Goal: Task Accomplishment & Management: Manage account settings

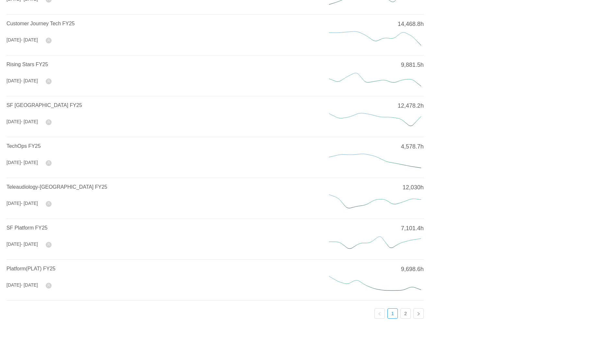
scroll to position [156, 0]
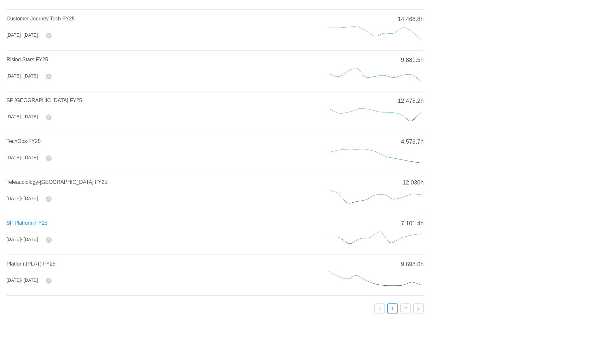
click at [23, 222] on span "SF Platform FY25" at bounding box center [26, 223] width 41 height 6
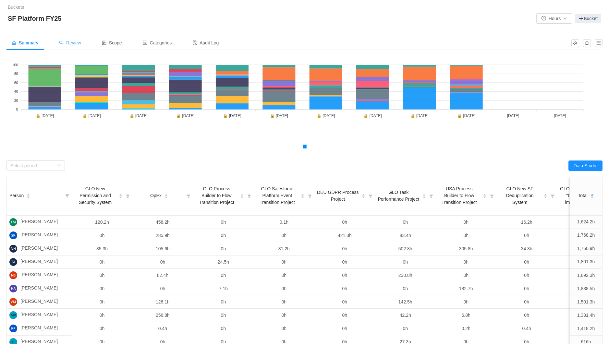
click at [70, 44] on span "Review" at bounding box center [70, 42] width 22 height 5
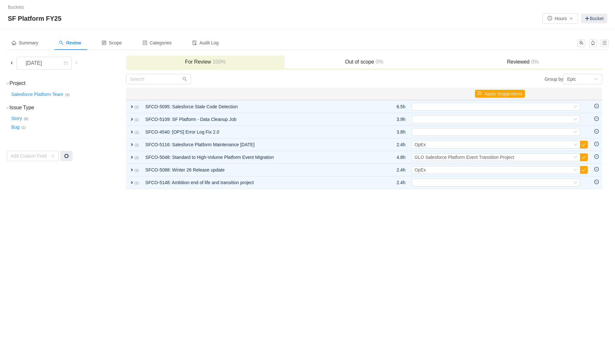
click at [12, 62] on span at bounding box center [11, 62] width 5 height 5
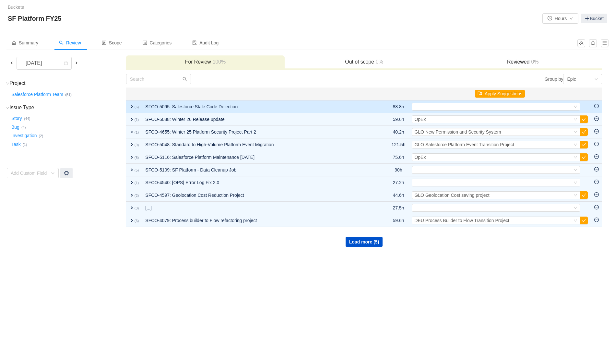
click at [131, 105] on span "expand" at bounding box center [131, 106] width 5 height 5
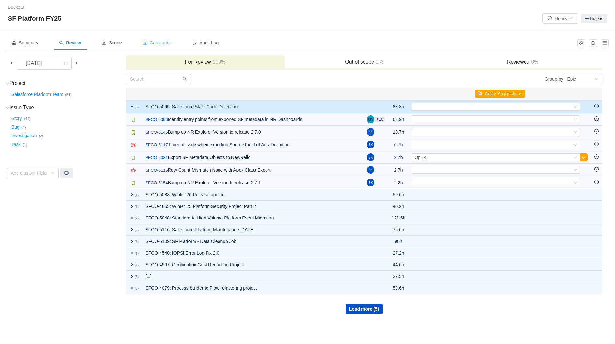
click at [158, 42] on span "Categories" at bounding box center [157, 42] width 29 height 5
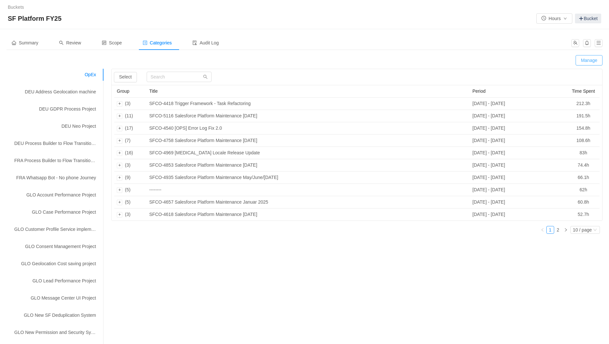
click at [587, 63] on button "Manage" at bounding box center [589, 60] width 27 height 10
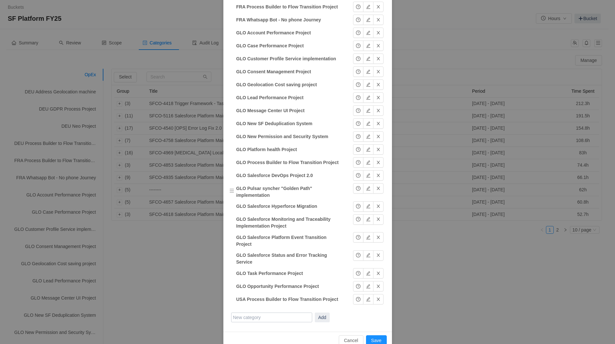
scroll to position [125, 0]
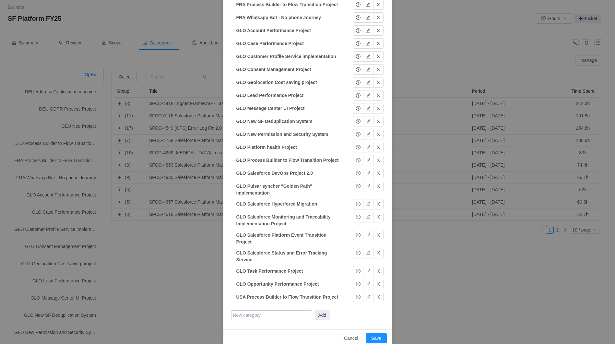
click at [256, 310] on input "text" at bounding box center [271, 315] width 81 height 10
click at [236, 310] on input "GLO Stale Code detection and removal project" at bounding box center [271, 315] width 81 height 10
type input "GLO Stale code detection and removal project"
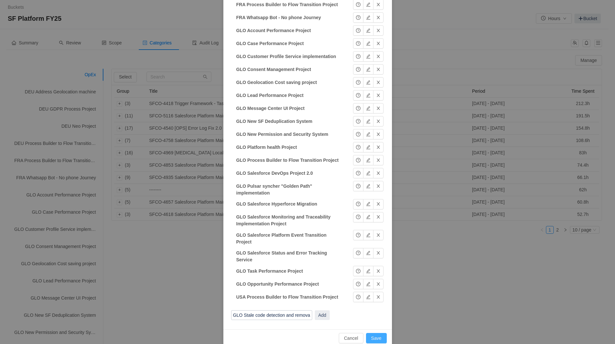
click at [373, 333] on button "Save" at bounding box center [376, 338] width 21 height 10
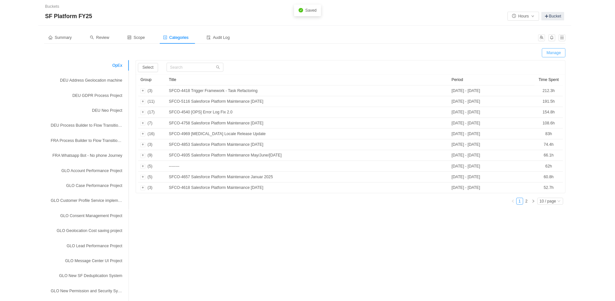
scroll to position [93, 0]
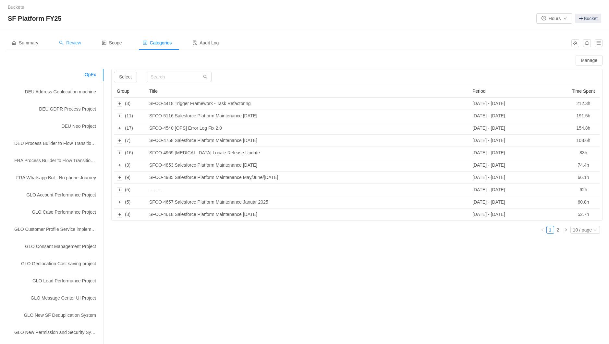
click at [79, 40] on span "Review" at bounding box center [70, 42] width 22 height 5
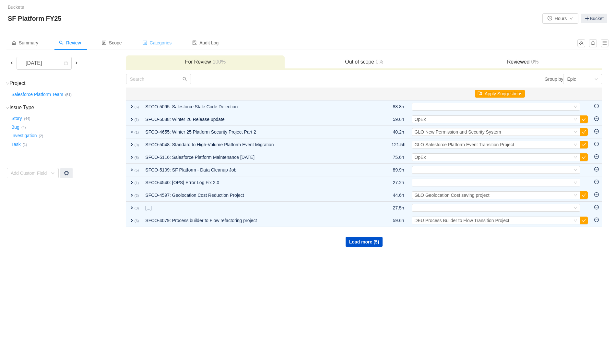
click at [172, 43] on span "Categories" at bounding box center [157, 42] width 29 height 5
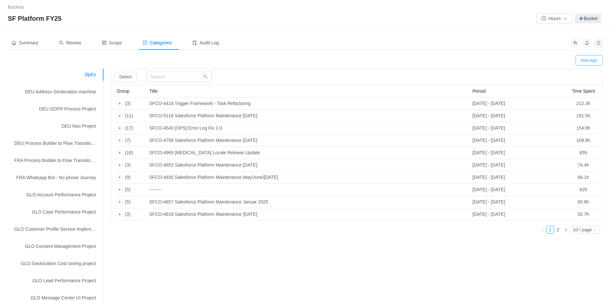
click at [590, 55] on button "Manage" at bounding box center [589, 60] width 27 height 10
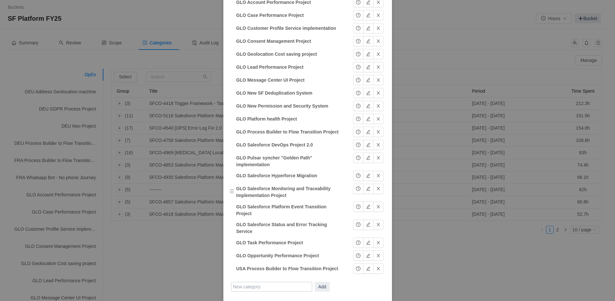
scroll to position [168, 0]
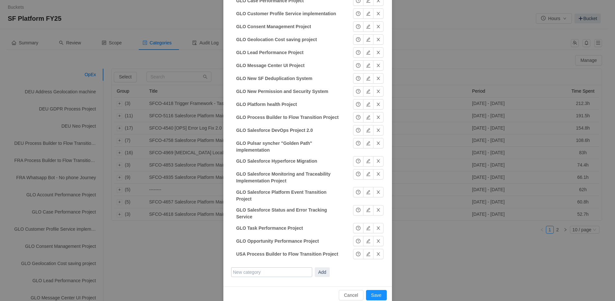
click at [276, 268] on input "text" at bounding box center [271, 273] width 81 height 10
type input "GLO Stale Code Detection and Removal Project"
click at [315, 268] on button "Add" at bounding box center [322, 273] width 15 height 10
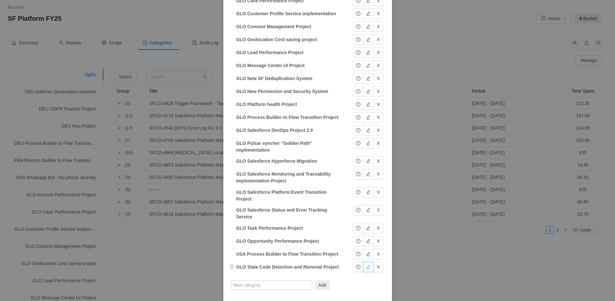
click at [368, 262] on button "button" at bounding box center [368, 267] width 10 height 10
click at [361, 262] on button "Okay" at bounding box center [363, 267] width 21 height 10
click at [354, 262] on button "button" at bounding box center [358, 267] width 10 height 10
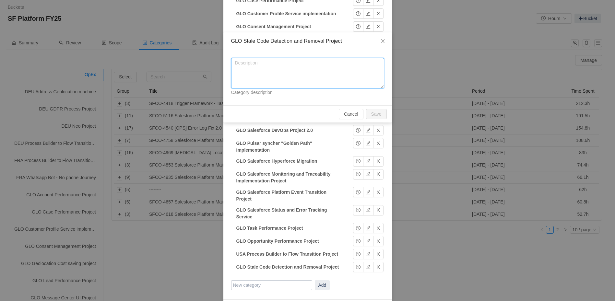
click at [260, 65] on textarea at bounding box center [307, 73] width 153 height 30
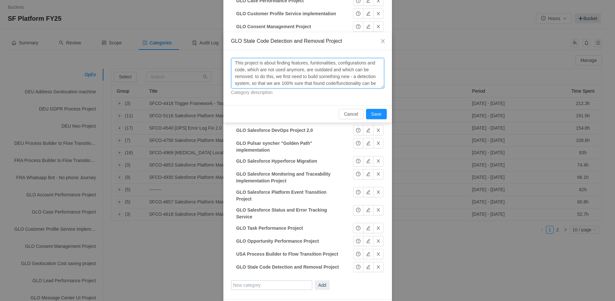
scroll to position [5, 0]
type textarea "This project is about finding features, funtionalities, configurations and code…"
click at [377, 114] on button "Save" at bounding box center [376, 114] width 21 height 10
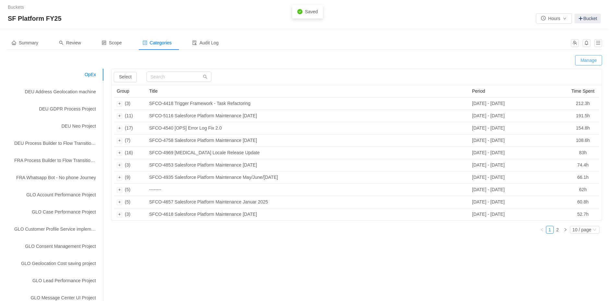
scroll to position [149, 0]
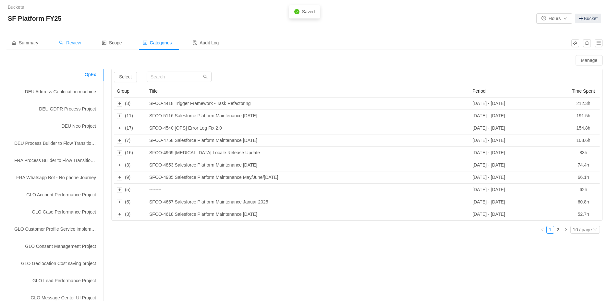
click at [79, 43] on span "Review" at bounding box center [70, 42] width 22 height 5
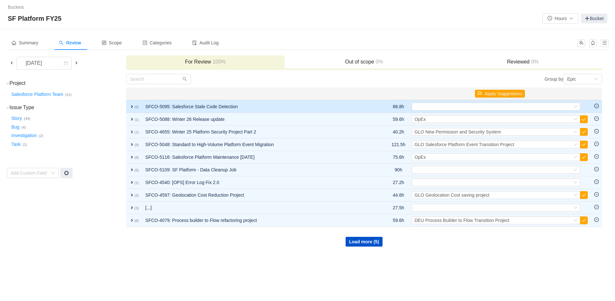
click at [131, 105] on span "expand" at bounding box center [131, 106] width 5 height 5
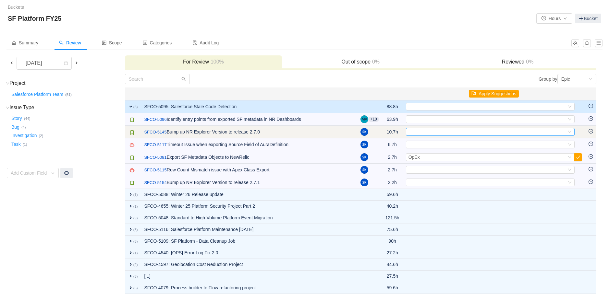
click at [462, 133] on div "Select" at bounding box center [487, 131] width 158 height 7
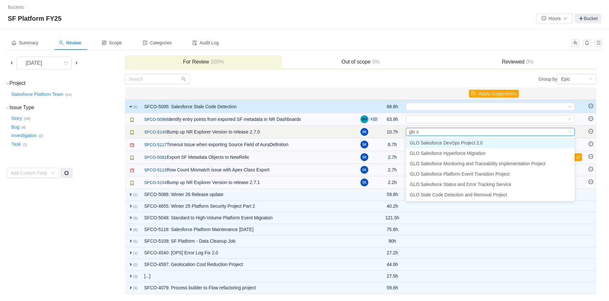
type input "glo st"
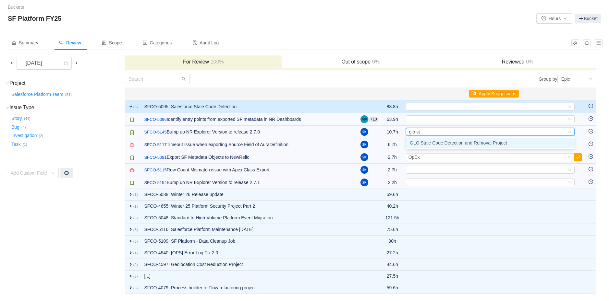
click at [467, 142] on span "GLO Stale Code Detection and Removal Project" at bounding box center [458, 142] width 97 height 5
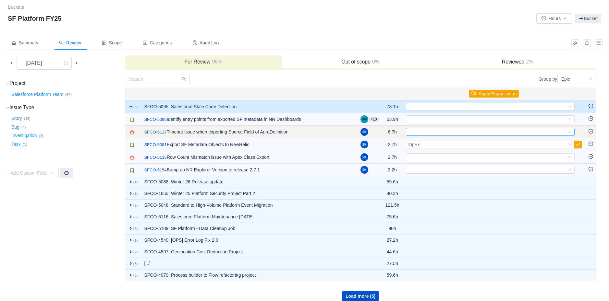
click at [457, 135] on div "Select" at bounding box center [487, 131] width 158 height 7
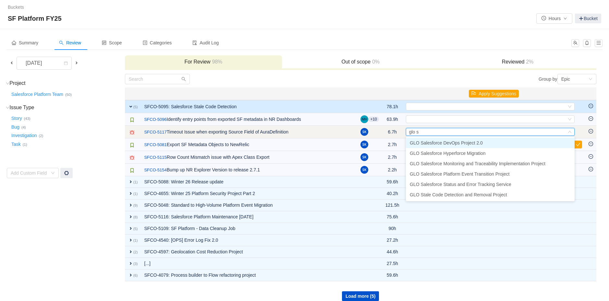
type input "glo st"
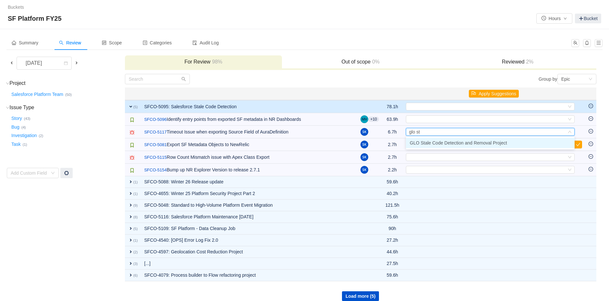
click at [464, 144] on span "GLO Stale Code Detection and Removal Project" at bounding box center [458, 142] width 97 height 5
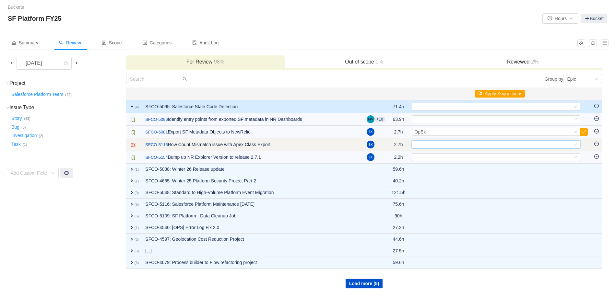
click at [438, 146] on div "Select" at bounding box center [494, 144] width 158 height 7
type input "glo sta"
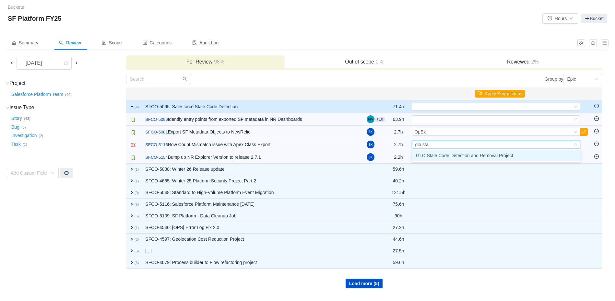
click at [440, 156] on span "GLO Stale Code Detection and Removal Project" at bounding box center [464, 155] width 97 height 5
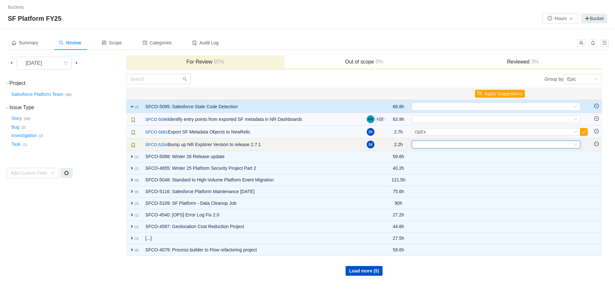
click at [425, 141] on div "Select" at bounding box center [494, 144] width 158 height 7
type input "glo stal"
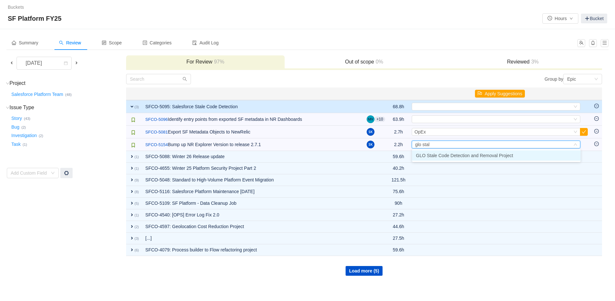
click at [426, 155] on span "GLO Stale Code Detection and Removal Project" at bounding box center [464, 155] width 97 height 5
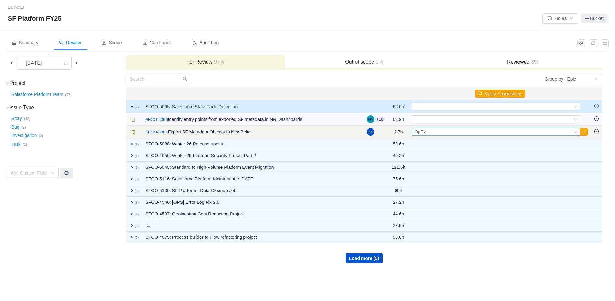
click at [424, 131] on span "OpEx" at bounding box center [420, 131] width 11 height 5
type input "glo stale"
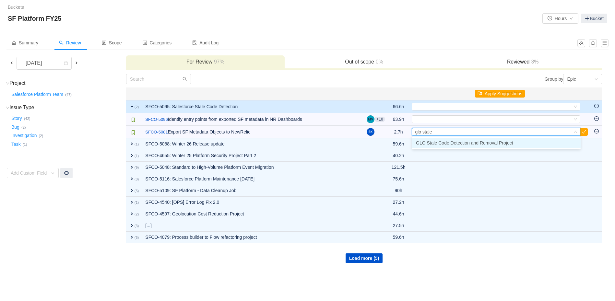
click at [433, 146] on span "GLO Stale Code Detection and Removal Project" at bounding box center [464, 142] width 97 height 5
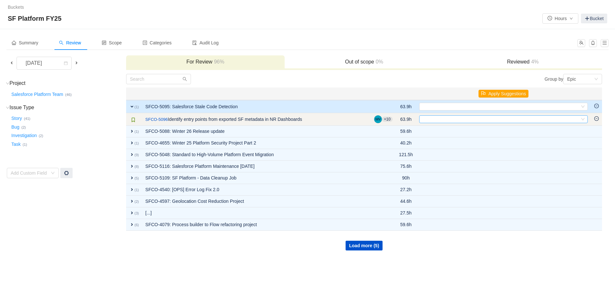
click at [448, 117] on div "Select" at bounding box center [501, 119] width 158 height 7
type input "glo stal"
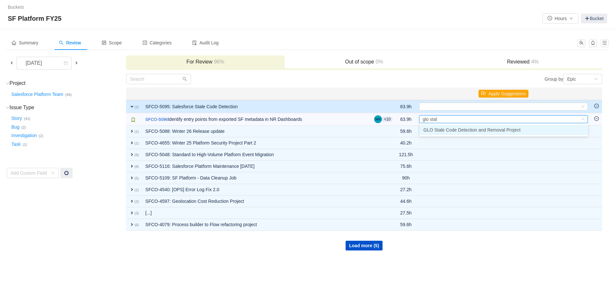
click at [436, 134] on li "GLO Stale Code Detection and Removal Project" at bounding box center [504, 130] width 169 height 10
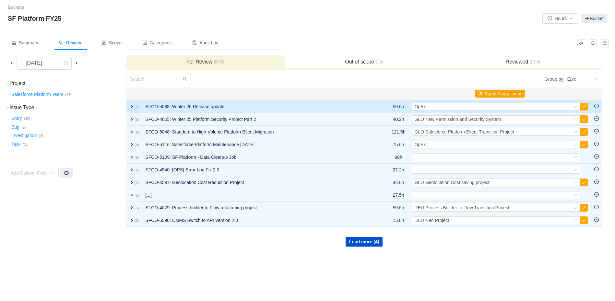
click at [130, 105] on span "expand" at bounding box center [131, 106] width 5 height 5
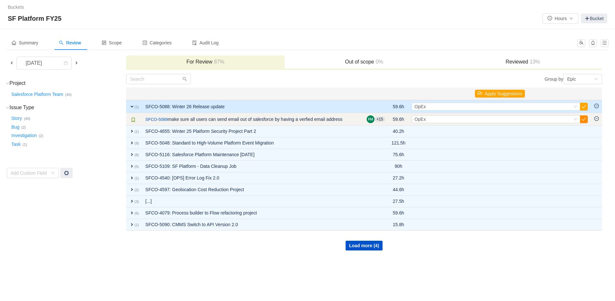
click at [584, 119] on button "button" at bounding box center [584, 119] width 8 height 8
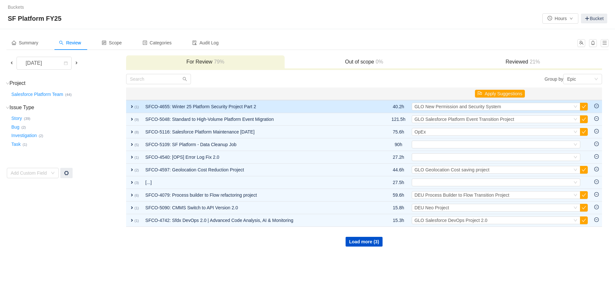
click at [130, 104] on span "expand" at bounding box center [131, 106] width 5 height 5
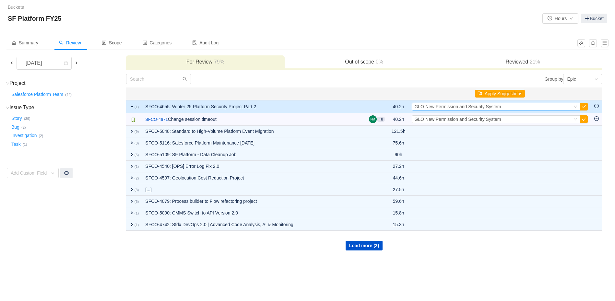
click at [533, 109] on div "Select GLO New Permission and Security System" at bounding box center [494, 106] width 158 height 7
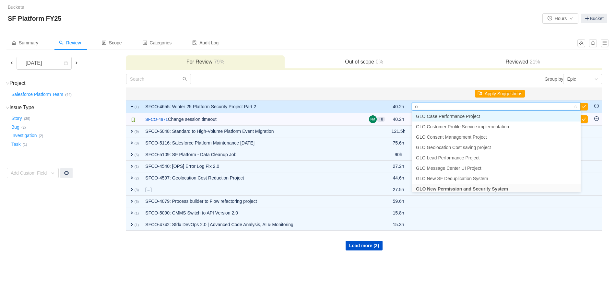
scroll to position [1, 0]
type input "op"
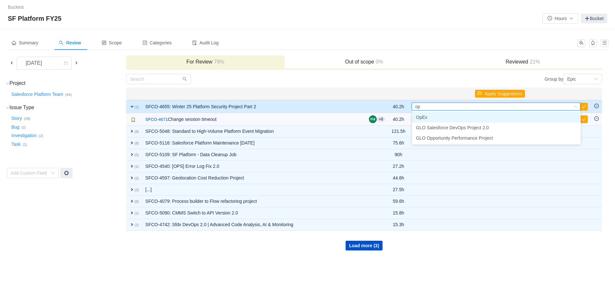
click at [448, 117] on li "OpEx" at bounding box center [496, 117] width 169 height 10
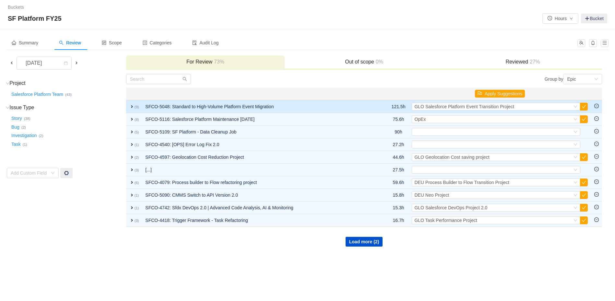
click at [131, 106] on span "expand" at bounding box center [131, 106] width 5 height 5
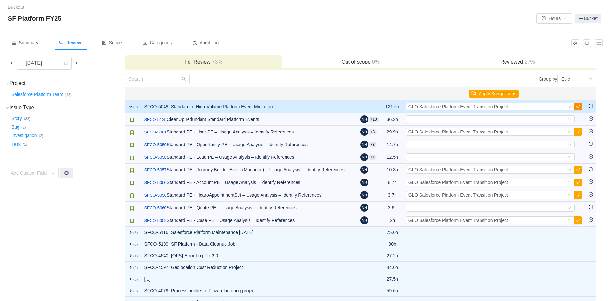
click at [579, 106] on button "button" at bounding box center [578, 107] width 8 height 8
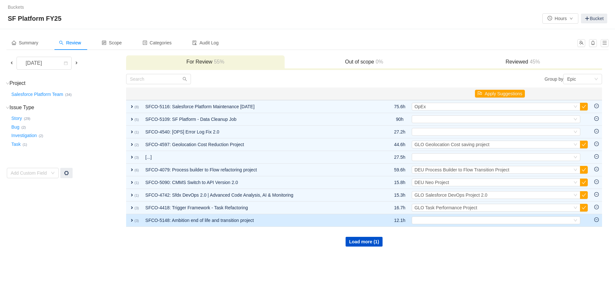
click at [132, 218] on span "expand" at bounding box center [131, 220] width 5 height 5
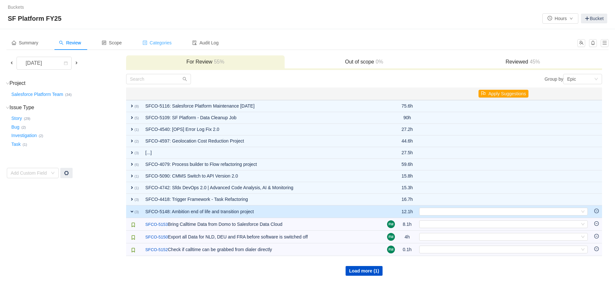
click at [166, 42] on span "Categories" at bounding box center [157, 42] width 29 height 5
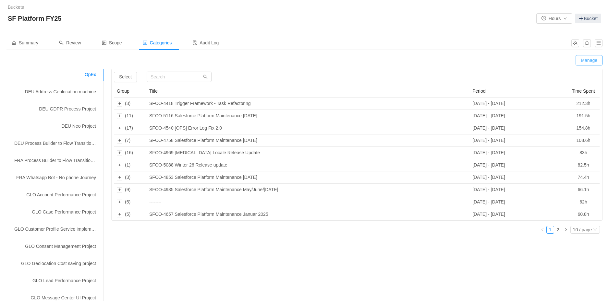
click at [588, 59] on button "Manage" at bounding box center [589, 60] width 27 height 10
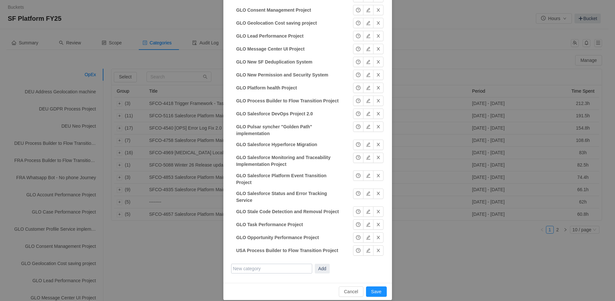
scroll to position [181, 0]
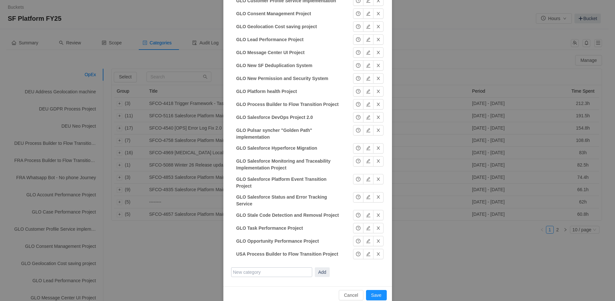
click at [264, 268] on input "text" at bounding box center [271, 273] width 81 height 10
type input "DEU KPI Tracking and Monitor Solution"
click at [319, 268] on button "Add" at bounding box center [322, 273] width 15 height 10
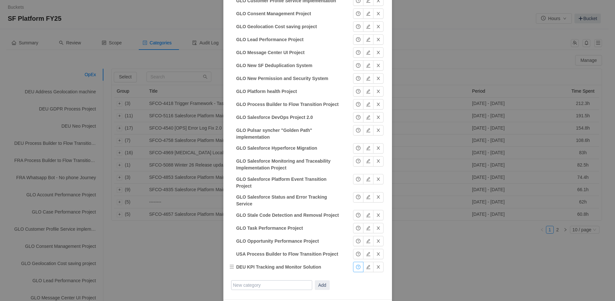
click at [353, 262] on button "button" at bounding box center [358, 267] width 10 height 10
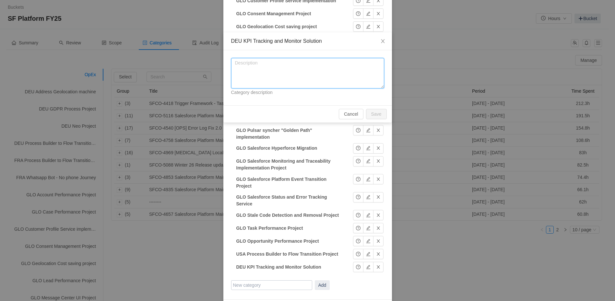
click at [264, 66] on textarea at bounding box center [307, 73] width 153 height 30
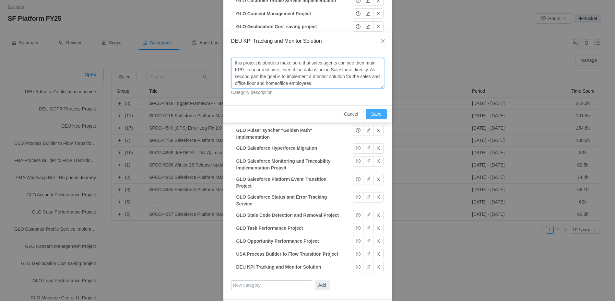
type textarea "this project is about to make sure that sales agents can see their main KPI's i…"
click at [374, 115] on button "Save" at bounding box center [376, 114] width 21 height 10
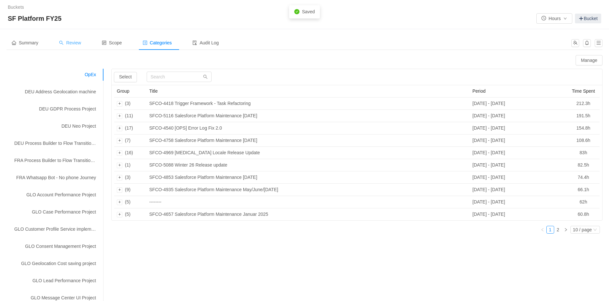
click at [75, 42] on span "Review" at bounding box center [70, 42] width 22 height 5
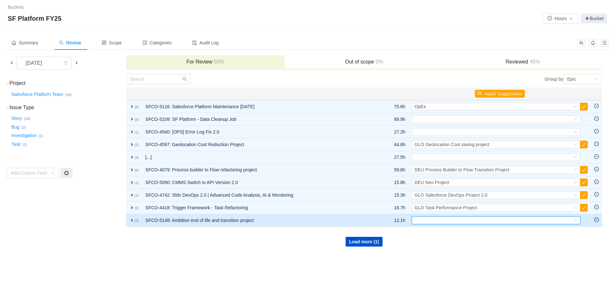
click at [440, 217] on div "Select" at bounding box center [494, 220] width 158 height 7
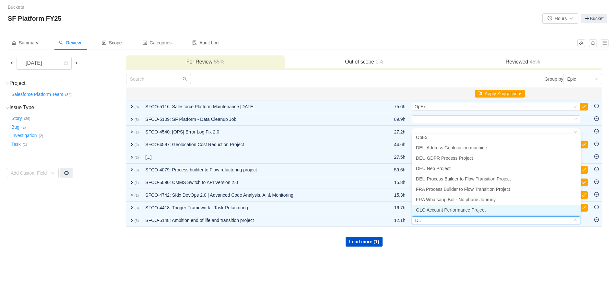
scroll to position [3, 0]
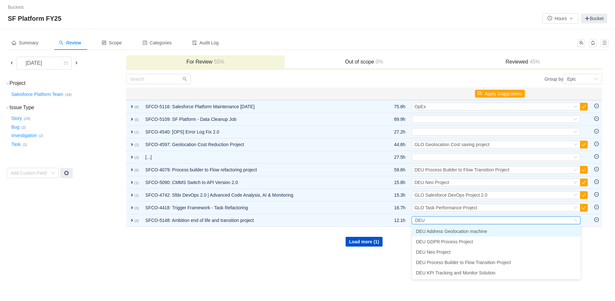
type input "DEU K"
click at [454, 236] on li "DEU KPI Tracking and Monitor Solution" at bounding box center [496, 231] width 169 height 10
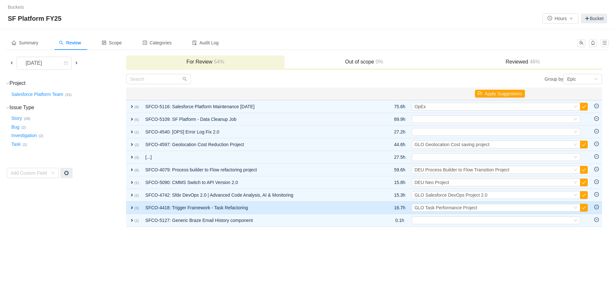
click at [131, 207] on span "expand" at bounding box center [131, 207] width 5 height 5
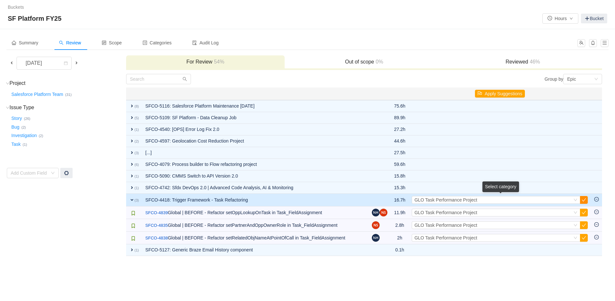
click at [584, 199] on button "button" at bounding box center [584, 200] width 8 height 8
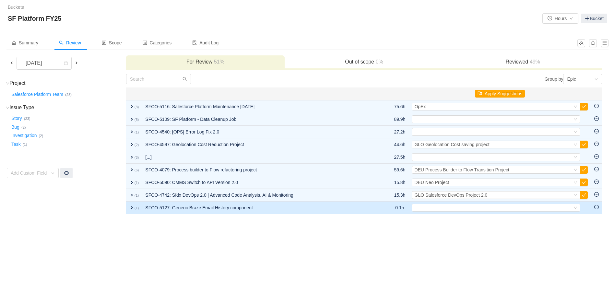
click at [134, 206] on span "expand" at bounding box center [131, 207] width 5 height 5
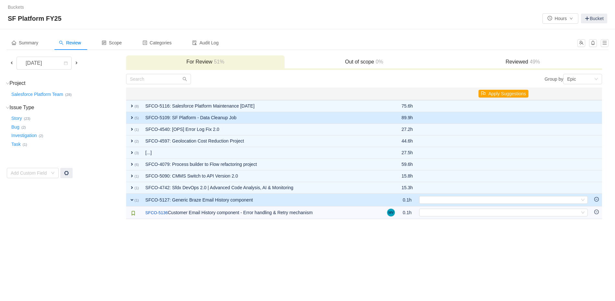
click at [129, 117] on span "expand" at bounding box center [131, 117] width 5 height 5
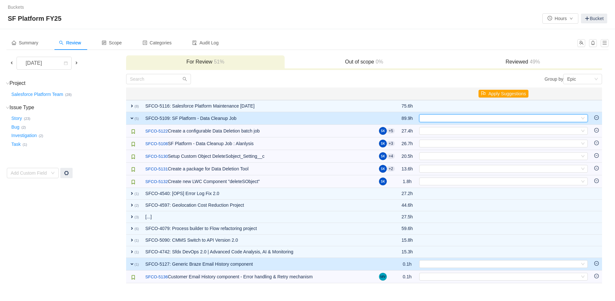
click at [584, 120] on icon "icon: down" at bounding box center [583, 118] width 4 height 5
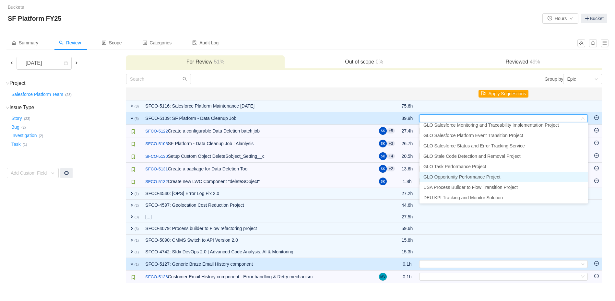
scroll to position [150, 0]
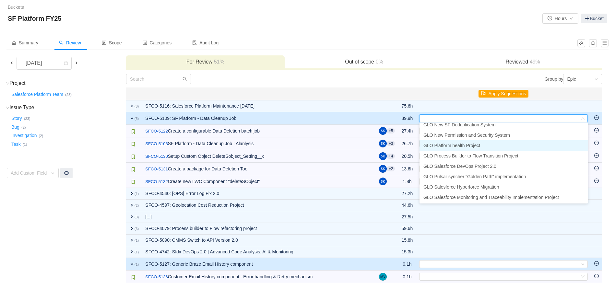
click at [472, 147] on span "GLO Platform health Project" at bounding box center [452, 145] width 57 height 5
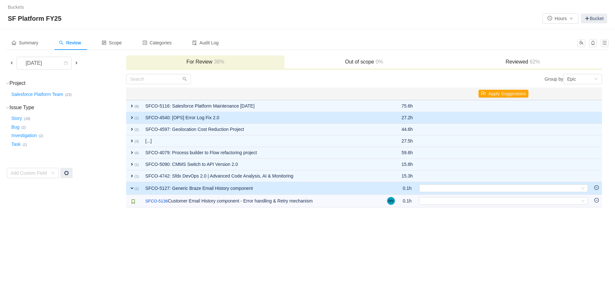
click at [131, 116] on span "expand" at bounding box center [131, 117] width 5 height 5
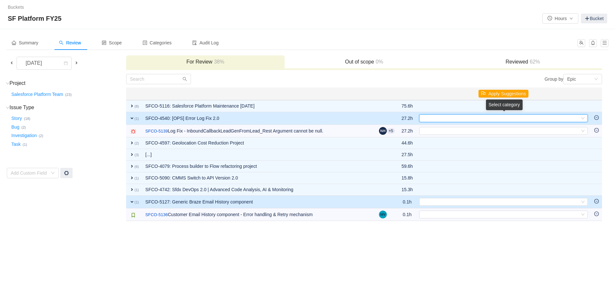
click at [587, 118] on div "Select" at bounding box center [503, 119] width 169 height 8
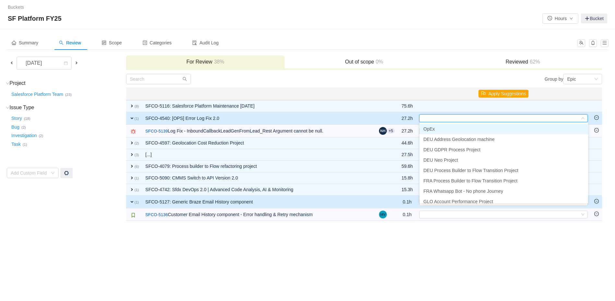
click at [488, 132] on li "OpEx" at bounding box center [504, 129] width 169 height 10
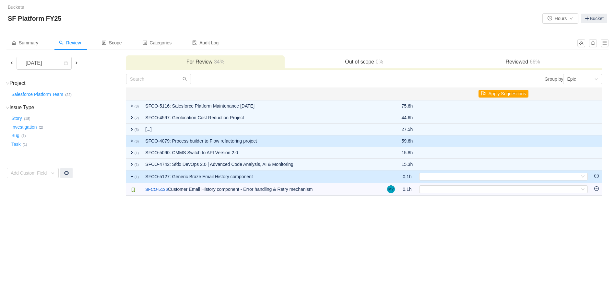
click at [130, 141] on span "expand" at bounding box center [131, 141] width 5 height 5
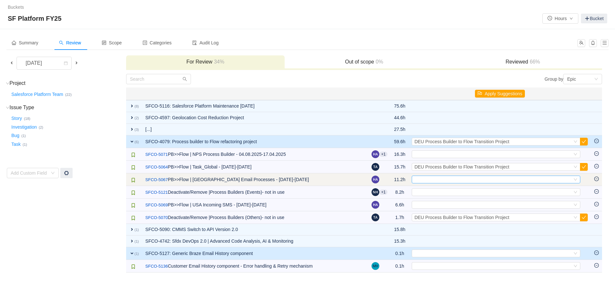
click at [507, 181] on div "Select" at bounding box center [494, 179] width 158 height 7
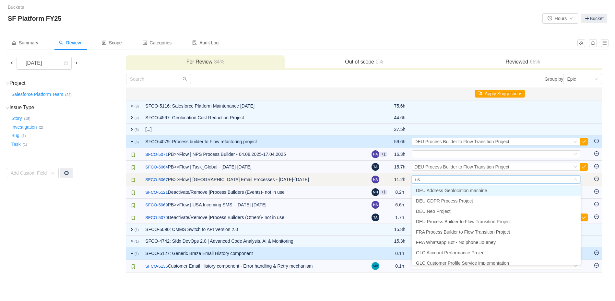
type input "usa"
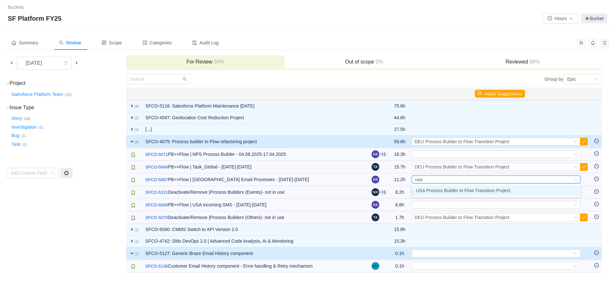
click at [479, 190] on span "USA Process Builder to Flow Transition Project" at bounding box center [463, 190] width 94 height 5
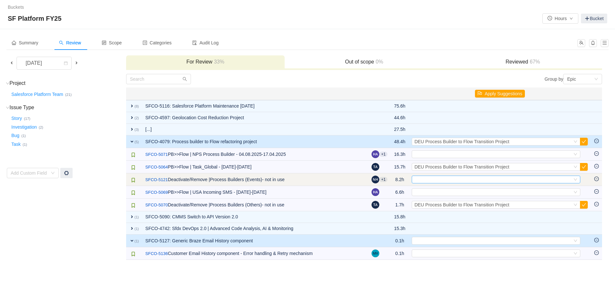
click at [464, 181] on div "Select" at bounding box center [494, 179] width 158 height 7
type input "even"
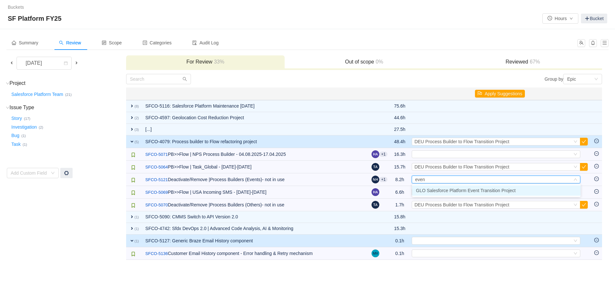
click at [447, 193] on span "GLO Salesforce Platform Event Transition Project" at bounding box center [466, 190] width 100 height 5
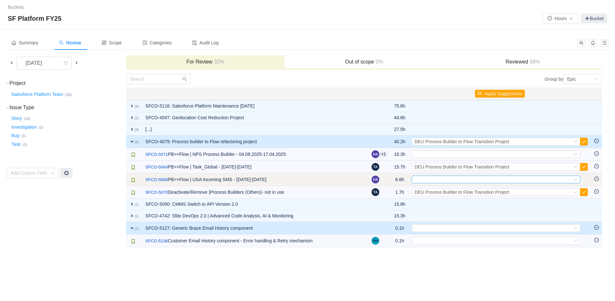
click at [443, 180] on div "Select" at bounding box center [494, 179] width 158 height 7
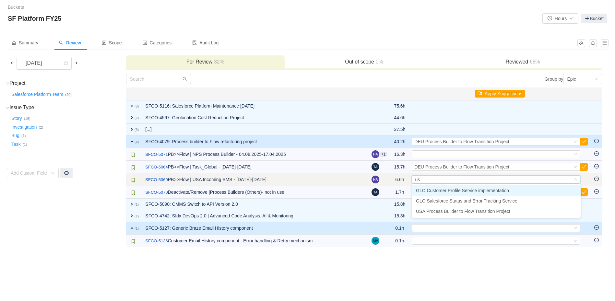
type input "usa"
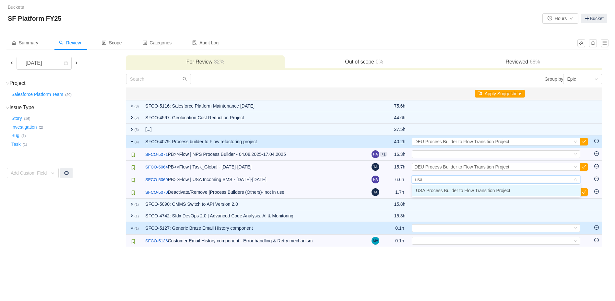
click at [444, 189] on span "USA Process Builder to Flow Transition Project" at bounding box center [463, 190] width 94 height 5
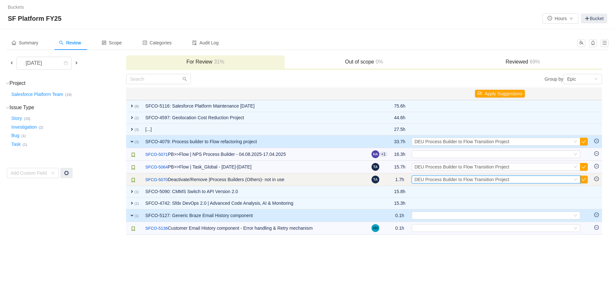
click at [444, 179] on span "DEU Process Builder to Flow Transition Project" at bounding box center [462, 179] width 95 height 5
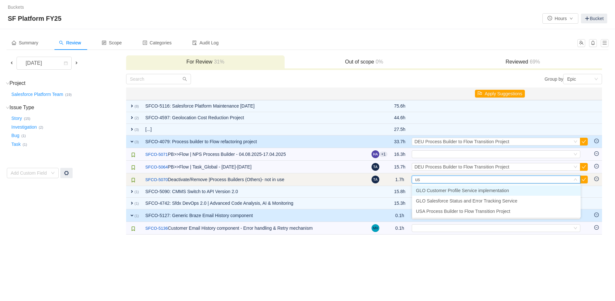
type input "usa"
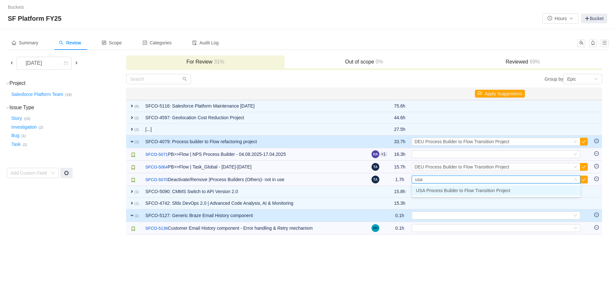
click at [444, 188] on span "USA Process Builder to Flow Transition Project" at bounding box center [463, 190] width 94 height 5
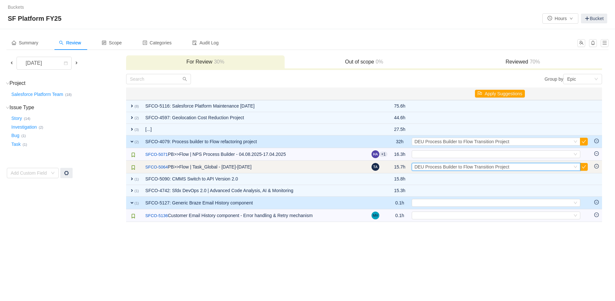
click at [463, 168] on span "DEU Process Builder to Flow Transition Project" at bounding box center [462, 166] width 95 height 5
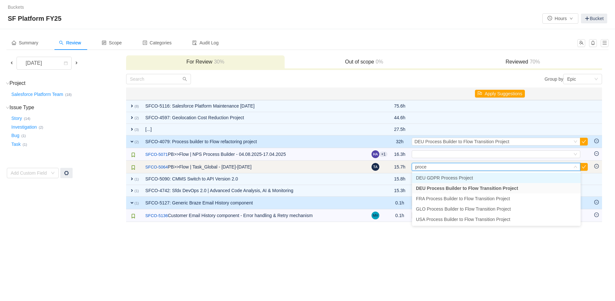
type input "proces"
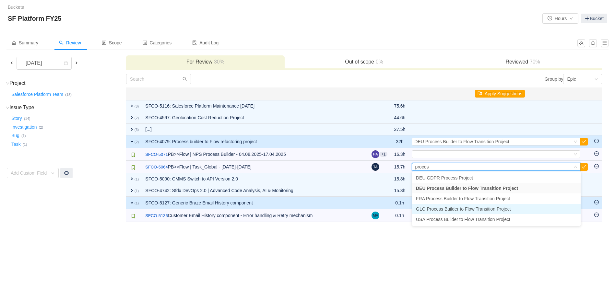
click at [459, 207] on span "GLO Process Builder to Flow Transition Project" at bounding box center [463, 209] width 95 height 5
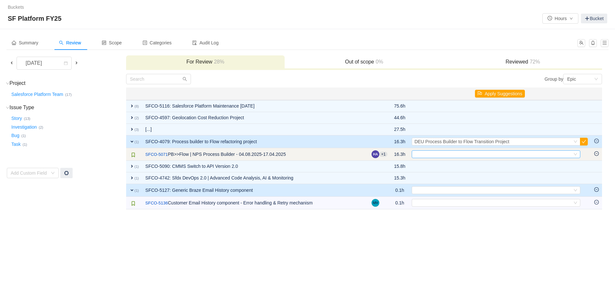
click at [444, 155] on div "Select" at bounding box center [494, 154] width 158 height 7
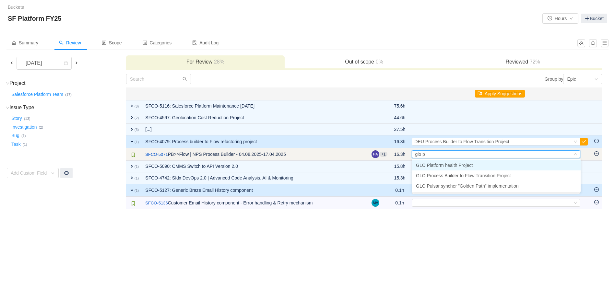
type input "glo pr"
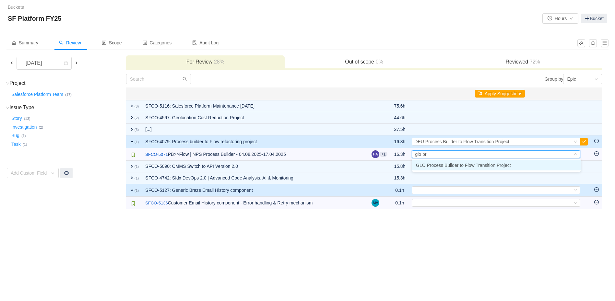
click at [447, 165] on span "GLO Process Builder to Flow Transition Project" at bounding box center [463, 165] width 95 height 5
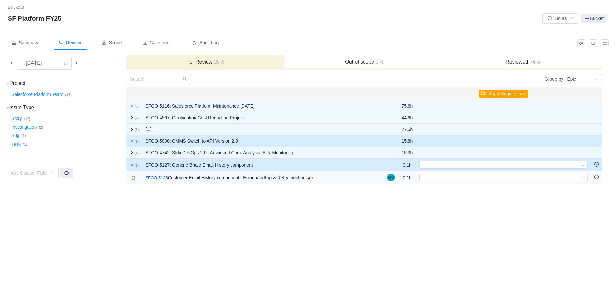
click at [130, 141] on span "expand" at bounding box center [131, 141] width 5 height 5
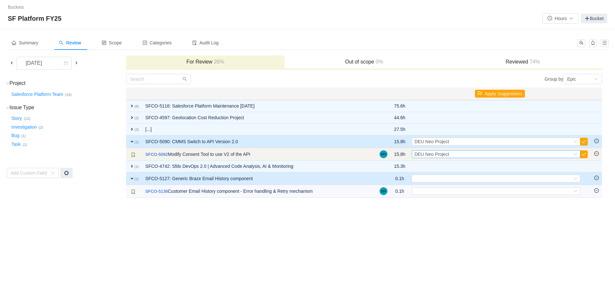
click at [455, 155] on div "Select DEU Neo Project" at bounding box center [494, 154] width 158 height 7
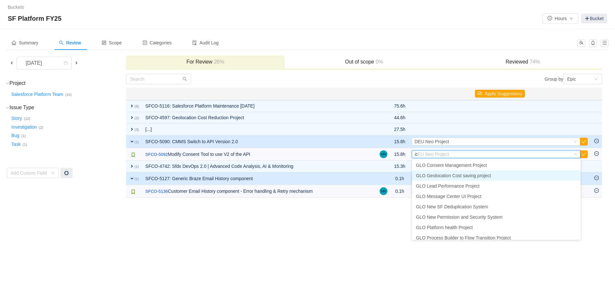
scroll to position [1, 0]
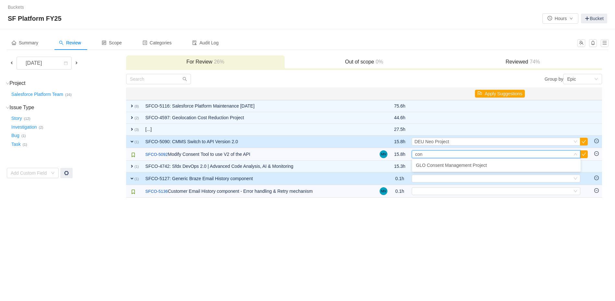
type input "cons"
click at [477, 166] on span "GLO Consent Management Project" at bounding box center [451, 165] width 71 height 5
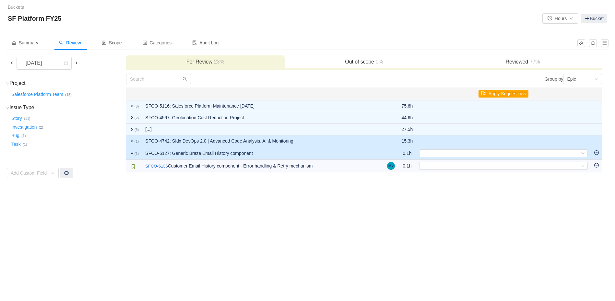
click at [130, 141] on span "expand" at bounding box center [131, 141] width 5 height 5
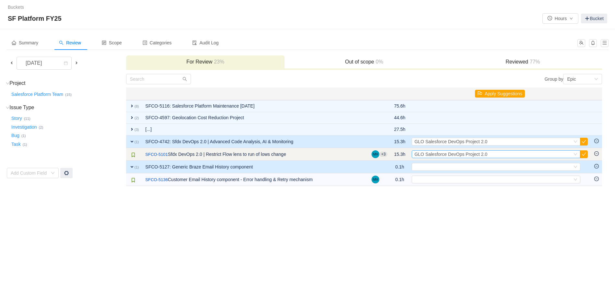
click at [489, 154] on div "Select GLO Salesforce DevOps Project 2.0" at bounding box center [494, 154] width 158 height 7
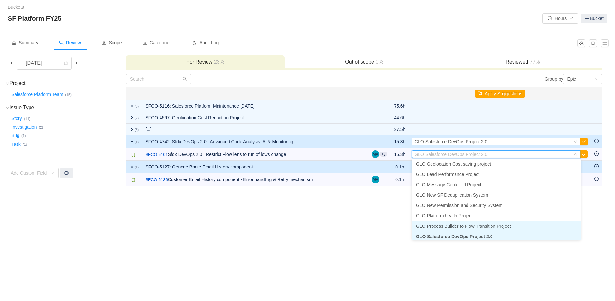
scroll to position [117, 0]
click at [462, 235] on span "GLO Salesforce DevOps Project 2.0" at bounding box center [454, 235] width 77 height 5
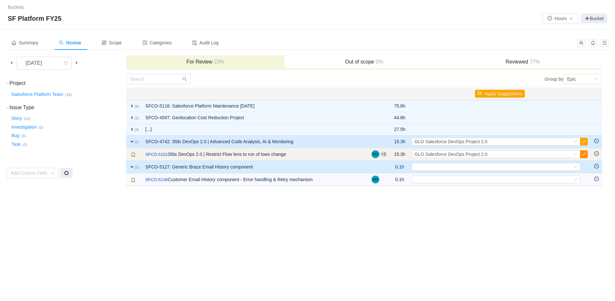
click at [581, 155] on button "button" at bounding box center [584, 155] width 8 height 8
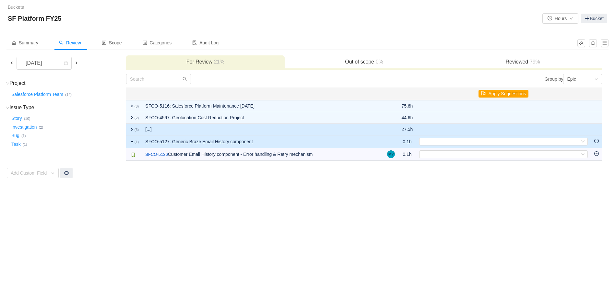
click at [133, 129] on span "expand" at bounding box center [131, 129] width 5 height 5
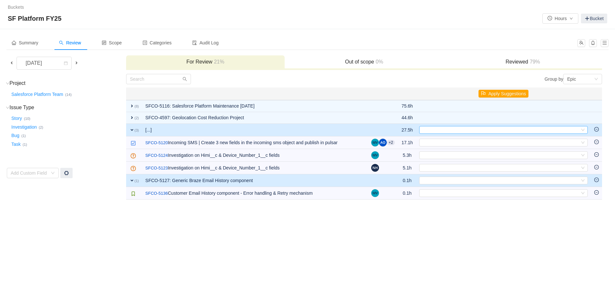
click at [584, 129] on icon "icon: down" at bounding box center [583, 130] width 3 height 2
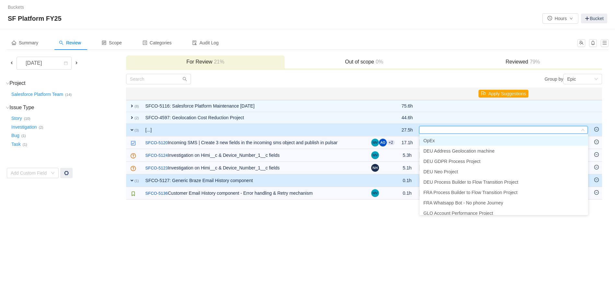
scroll to position [3, 0]
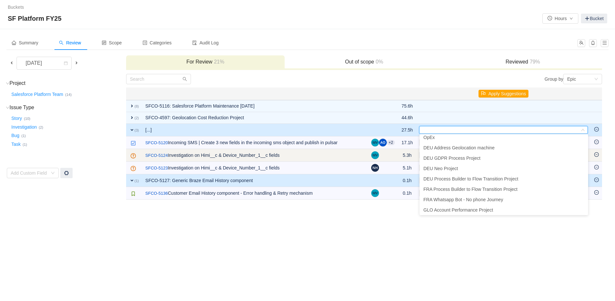
click at [410, 158] on td "5.3h" at bounding box center [407, 155] width 18 height 13
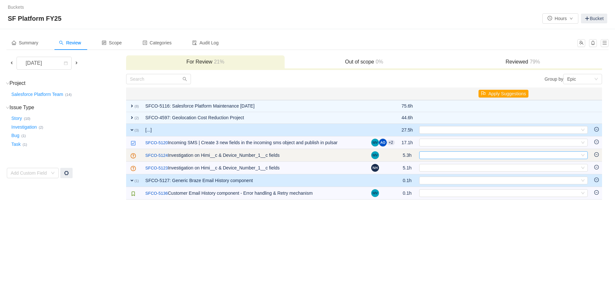
click at [453, 155] on div "Select" at bounding box center [501, 155] width 158 height 7
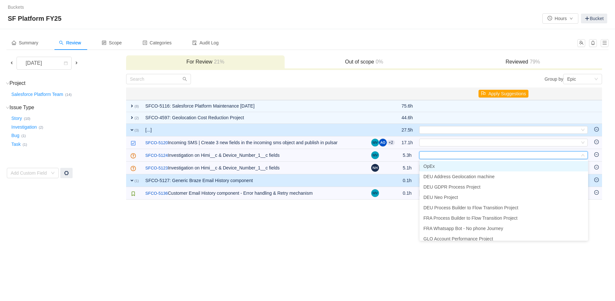
click at [439, 168] on li "OpEx" at bounding box center [504, 166] width 169 height 10
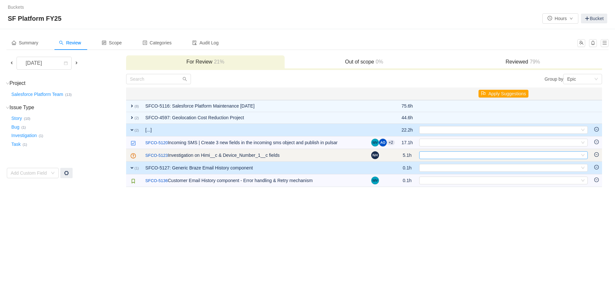
click at [435, 153] on div "Select" at bounding box center [501, 155] width 158 height 7
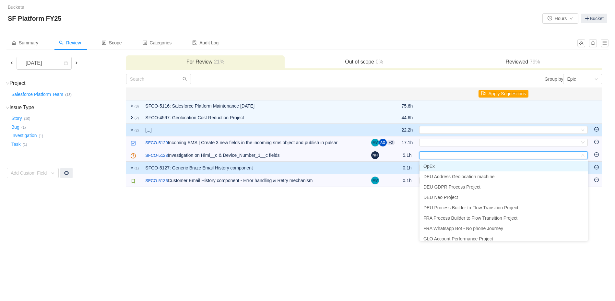
click at [435, 168] on li "OpEx" at bounding box center [504, 166] width 169 height 10
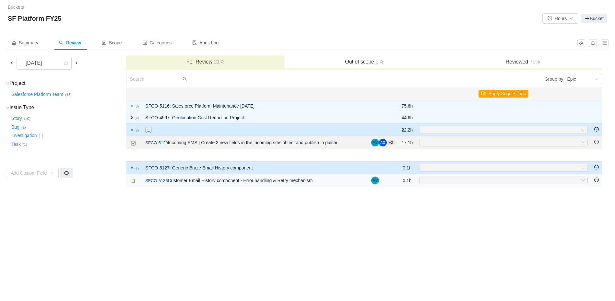
click at [435, 144] on div "Select" at bounding box center [501, 142] width 158 height 7
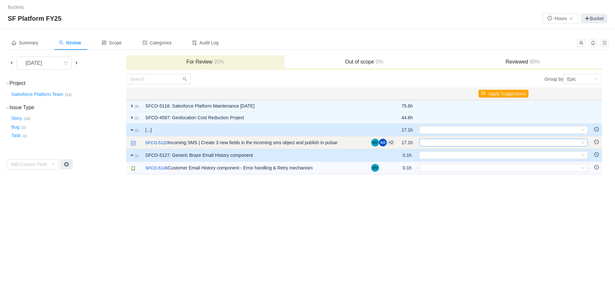
click at [435, 143] on div "Select" at bounding box center [501, 142] width 158 height 7
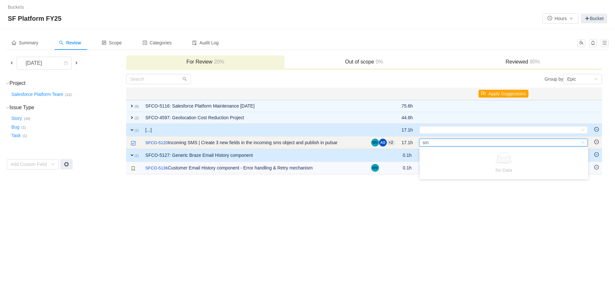
type input "s"
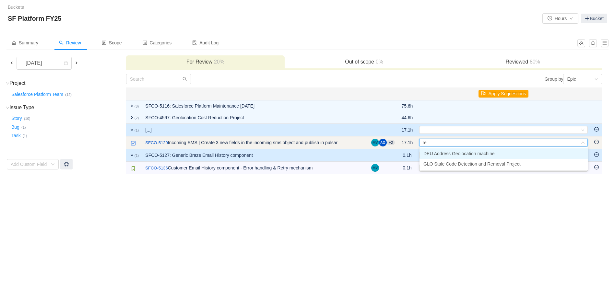
type input "r"
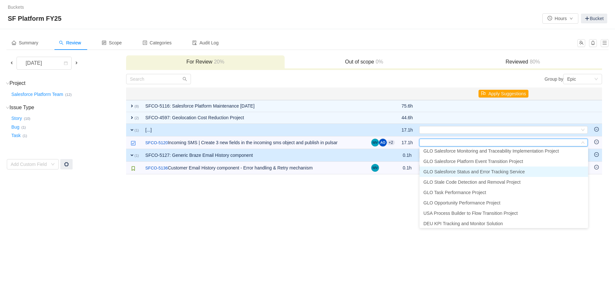
scroll to position [222, 0]
click at [339, 225] on div "Buckets / / SF Platform FY25 Hours Bucket Summary Review Scope Categories Audit…" at bounding box center [307, 150] width 615 height 301
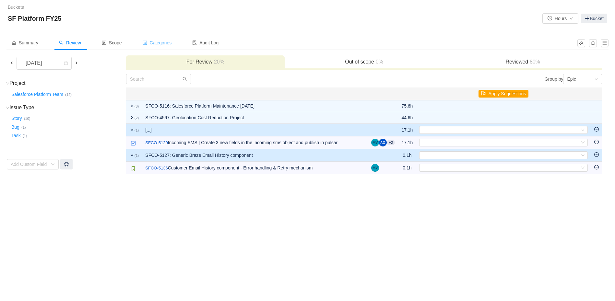
click at [157, 45] on span "Categories" at bounding box center [157, 42] width 29 height 5
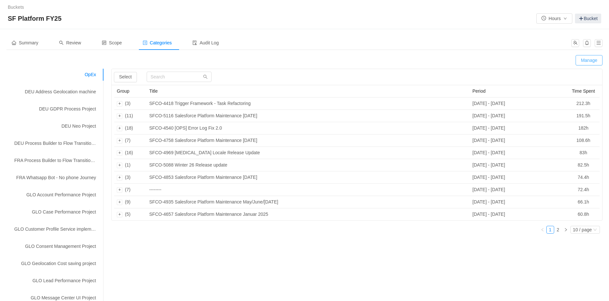
click at [588, 63] on button "Manage" at bounding box center [589, 60] width 27 height 10
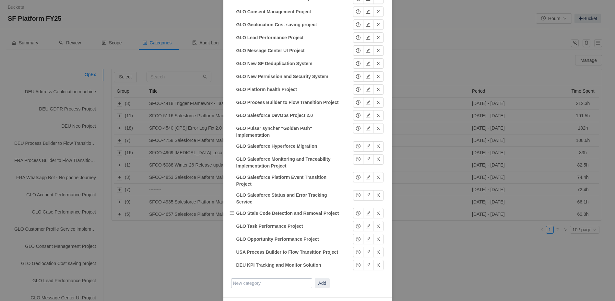
scroll to position [194, 0]
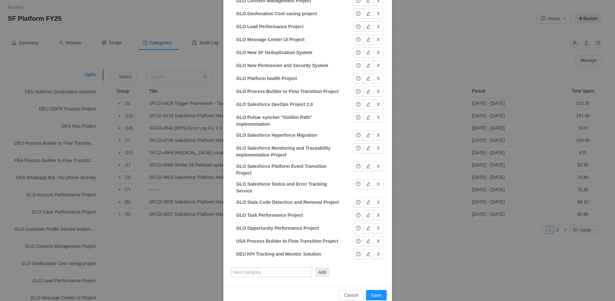
click at [246, 268] on input "text" at bounding box center [271, 273] width 81 height 10
type input "GLO Generic System enhancements"
click at [317, 268] on button "Add" at bounding box center [322, 273] width 15 height 10
click at [353, 262] on button "button" at bounding box center [358, 267] width 10 height 10
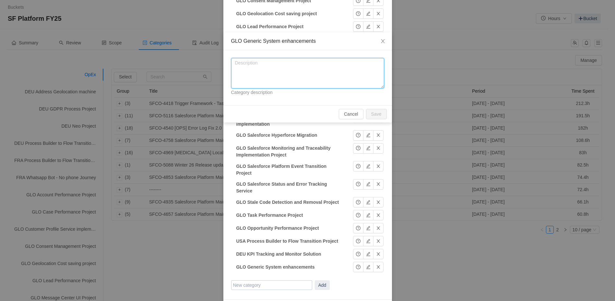
click at [259, 61] on textarea at bounding box center [307, 73] width 153 height 30
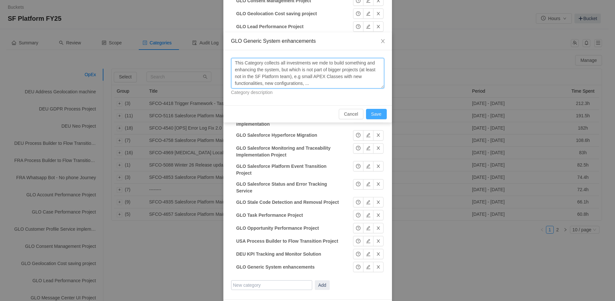
type textarea "This Category collects all investments we mde to build something and enhancing …"
click at [382, 114] on button "Save" at bounding box center [376, 114] width 21 height 10
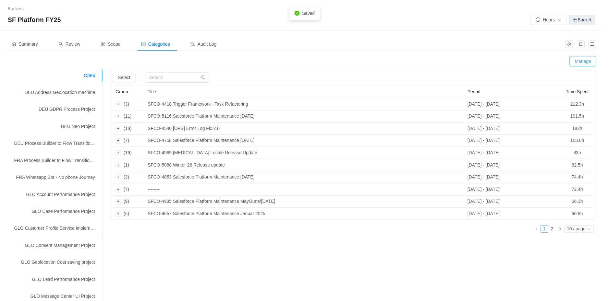
scroll to position [175, 0]
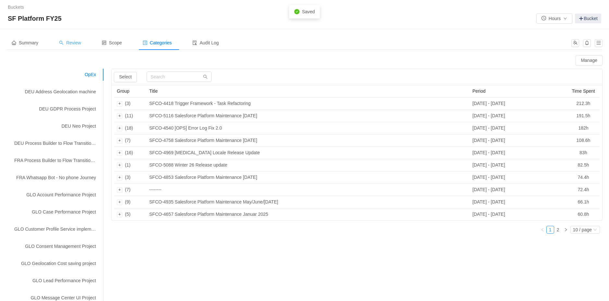
click at [69, 49] on div "Review" at bounding box center [70, 43] width 32 height 15
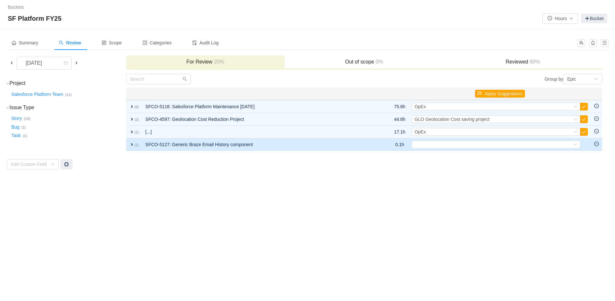
click at [131, 144] on span "expand" at bounding box center [131, 144] width 5 height 5
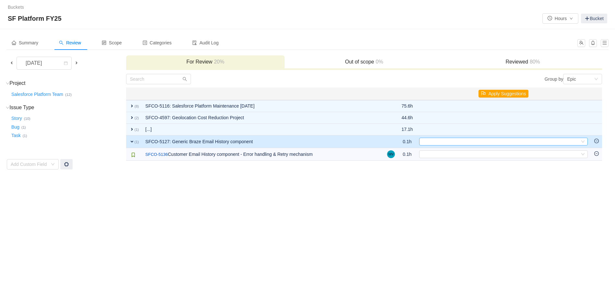
click at [584, 143] on icon "icon: down" at bounding box center [583, 142] width 4 height 5
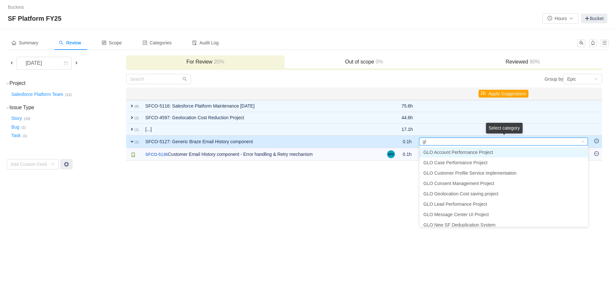
type input "g"
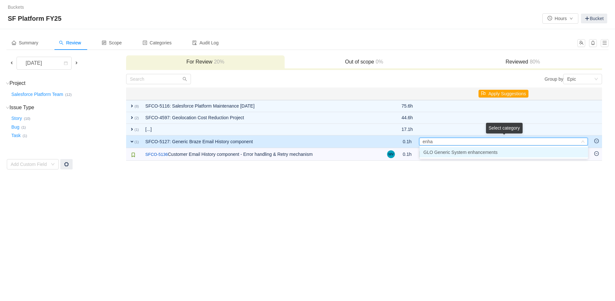
type input "enhan"
click at [451, 152] on span "GLO Generic System enhancements" at bounding box center [461, 152] width 74 height 5
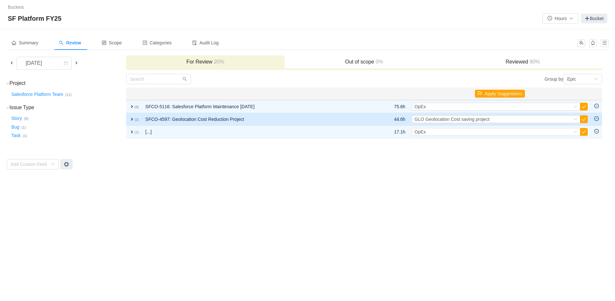
click at [132, 119] on span "expand" at bounding box center [131, 119] width 5 height 5
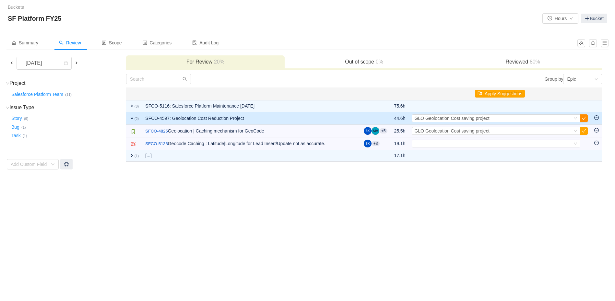
click at [585, 119] on button "button" at bounding box center [584, 119] width 8 height 8
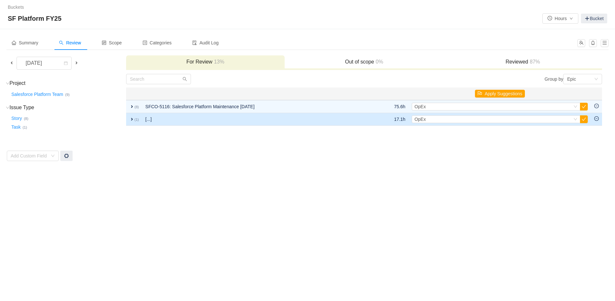
click at [131, 119] on span "expand" at bounding box center [131, 119] width 5 height 5
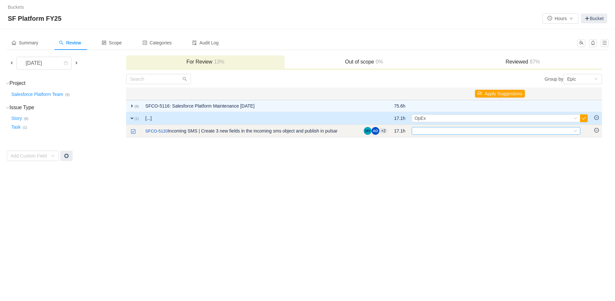
click at [430, 128] on div "Select" at bounding box center [494, 131] width 158 height 7
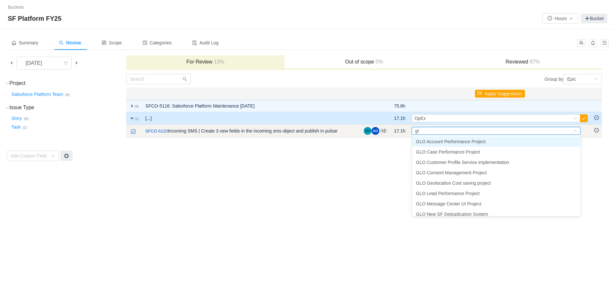
type input "g"
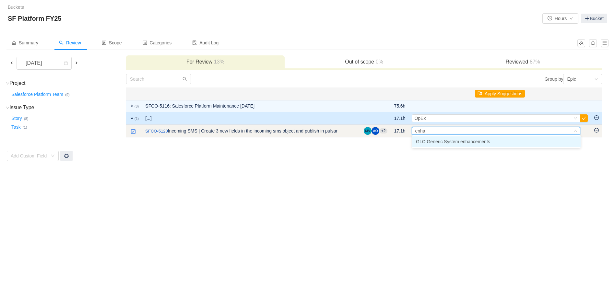
type input "enhan"
click at [438, 143] on span "GLO Generic System enhancements" at bounding box center [453, 141] width 74 height 5
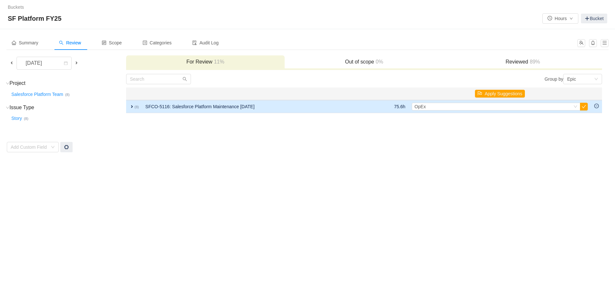
click at [132, 107] on span "expand" at bounding box center [131, 106] width 5 height 5
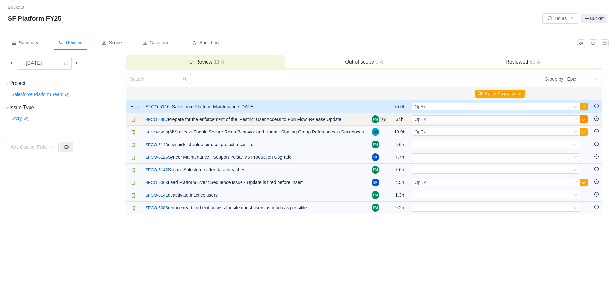
click at [585, 118] on button "button" at bounding box center [584, 119] width 8 height 8
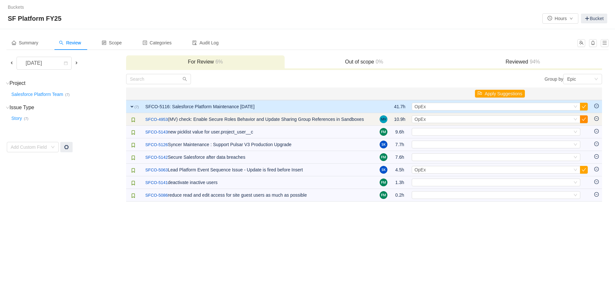
click at [585, 122] on button "button" at bounding box center [584, 119] width 8 height 8
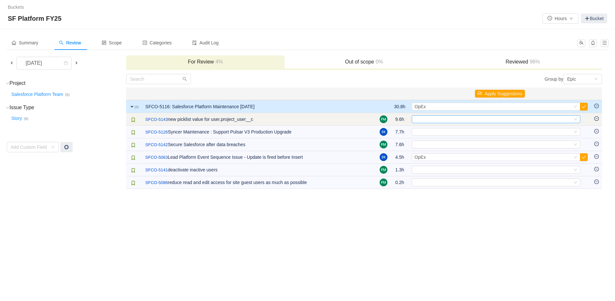
click at [572, 117] on div "Select" at bounding box center [494, 119] width 158 height 7
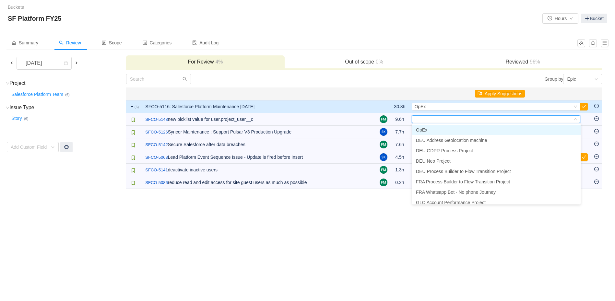
click at [447, 127] on li "OpEx" at bounding box center [496, 130] width 169 height 10
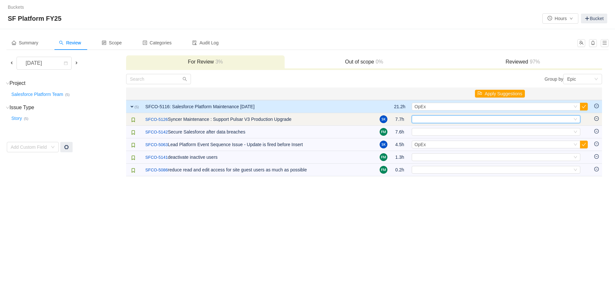
click at [454, 119] on div "Select" at bounding box center [494, 119] width 158 height 7
type input "pul"
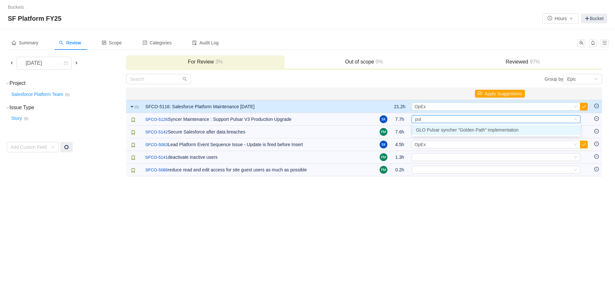
click at [456, 131] on span "GLO Pulsar syncher "Golden Path" implementation" at bounding box center [467, 130] width 103 height 5
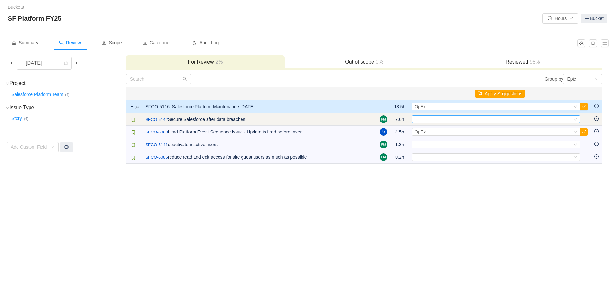
click at [445, 121] on div "Select" at bounding box center [494, 119] width 158 height 7
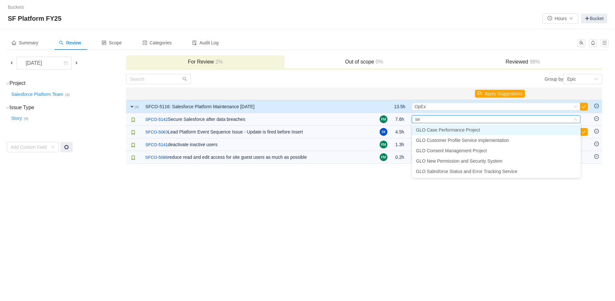
type input "sec"
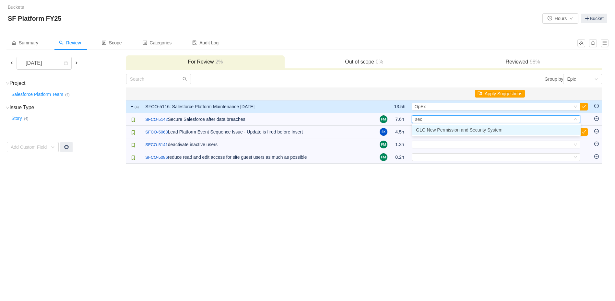
click at [432, 131] on span "GLO New Permission and Security System" at bounding box center [459, 130] width 87 height 5
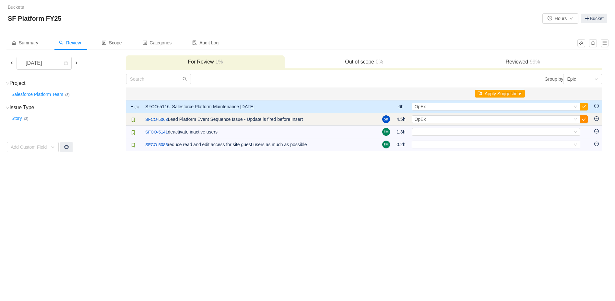
click at [584, 116] on button "button" at bounding box center [584, 119] width 8 height 8
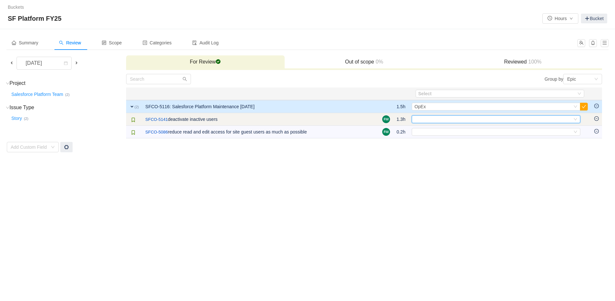
click at [573, 118] on div "Select" at bounding box center [496, 119] width 169 height 8
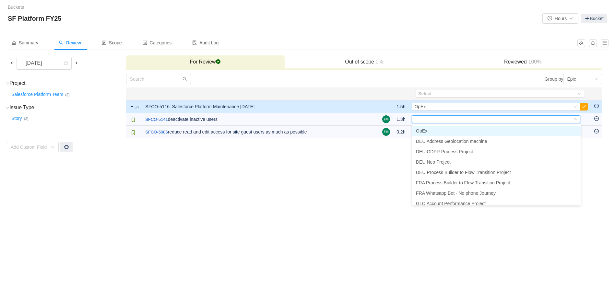
click at [460, 132] on li "OpEx" at bounding box center [496, 131] width 169 height 10
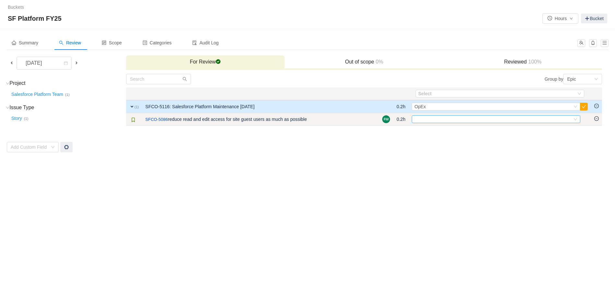
click at [483, 122] on div "Select" at bounding box center [494, 119] width 158 height 7
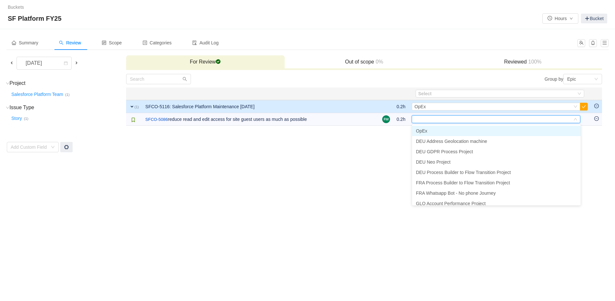
click at [445, 135] on li "OpEx" at bounding box center [496, 131] width 169 height 10
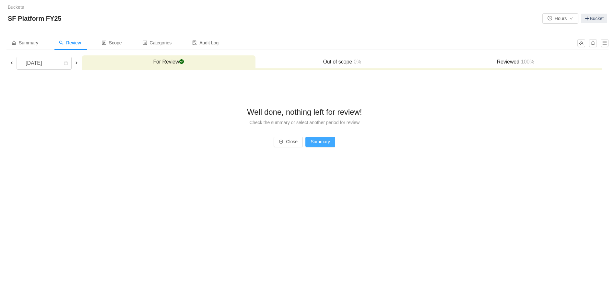
click at [325, 141] on button "Summary" at bounding box center [321, 142] width 30 height 10
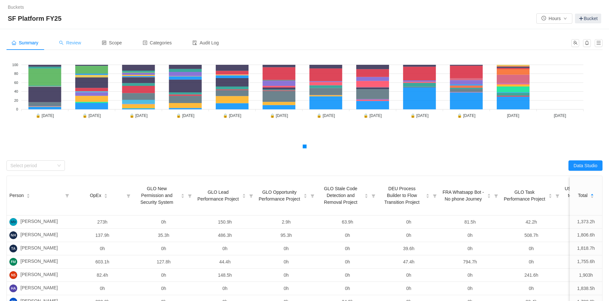
click at [73, 42] on span "Review" at bounding box center [70, 42] width 22 height 5
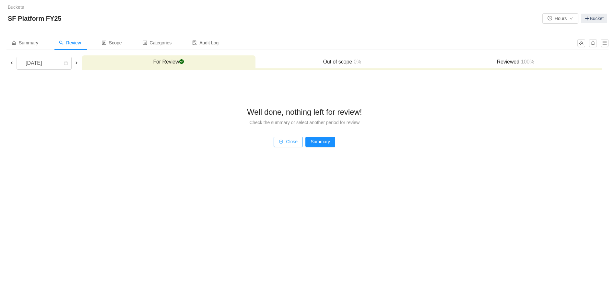
click at [282, 144] on button "Close" at bounding box center [288, 142] width 29 height 10
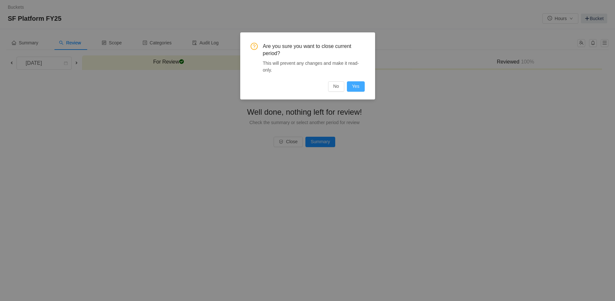
click at [352, 85] on button "Yes" at bounding box center [356, 86] width 18 height 10
